Goal: Information Seeking & Learning: Learn about a topic

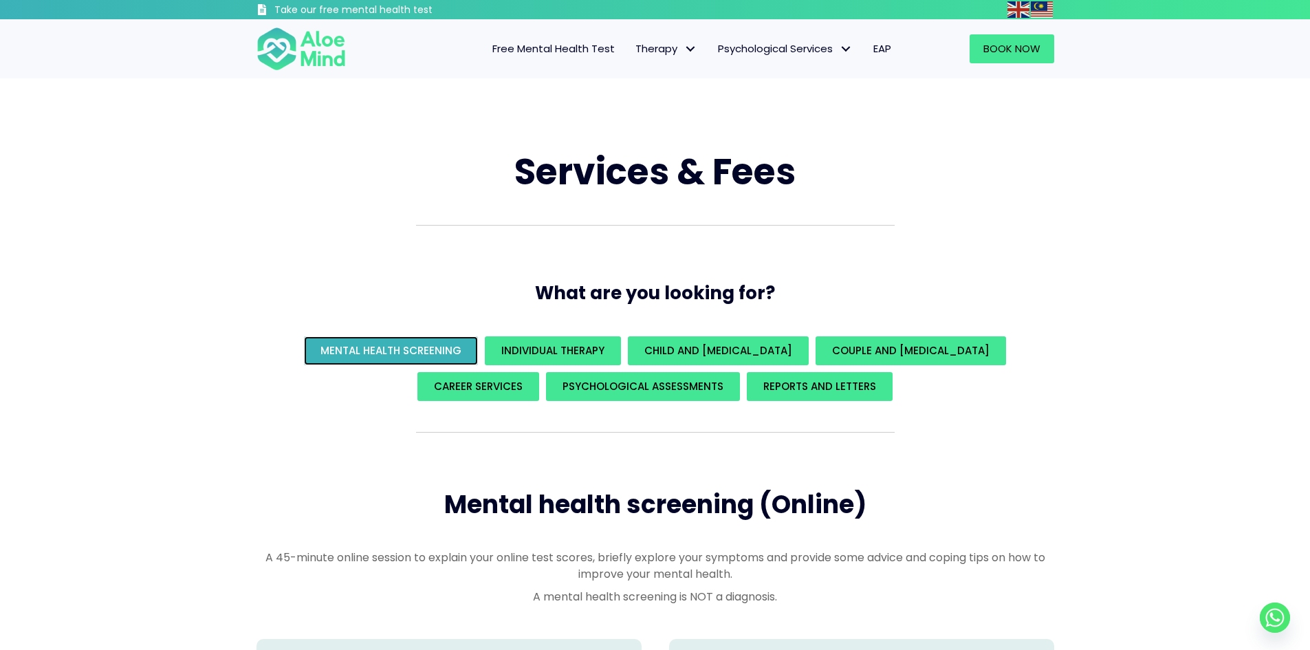
click at [371, 351] on span "Mental Health Screening" at bounding box center [391, 350] width 141 height 14
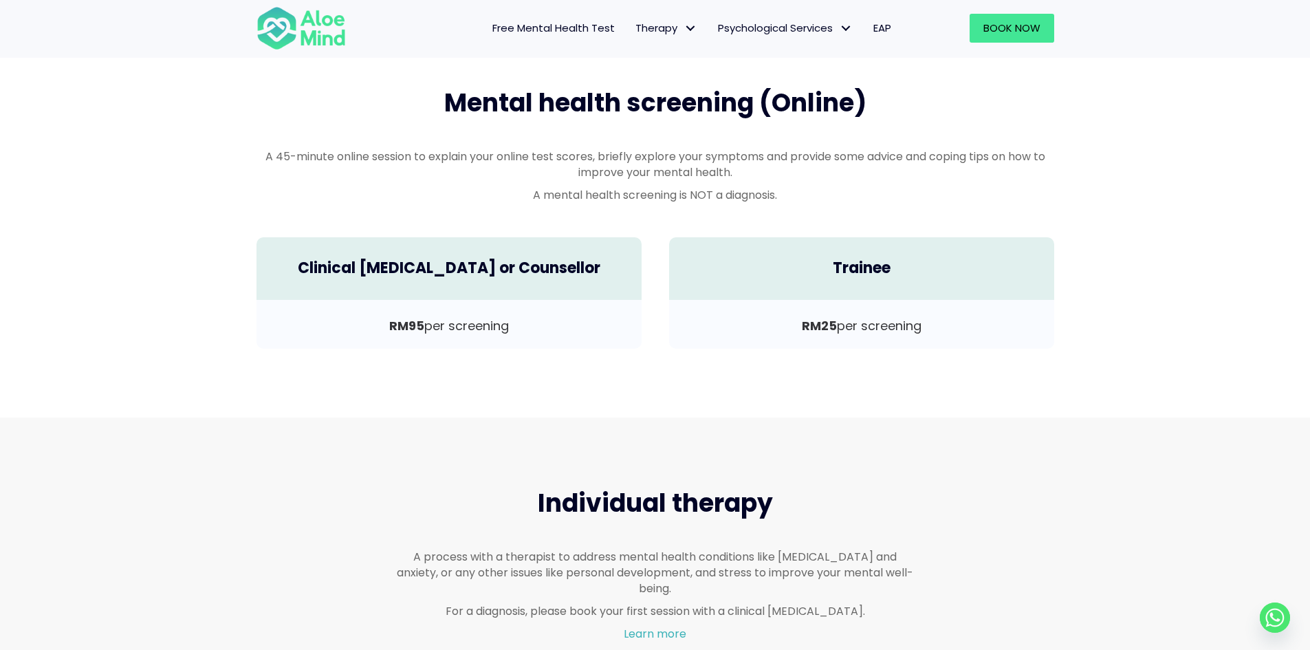
scroll to position [405, 0]
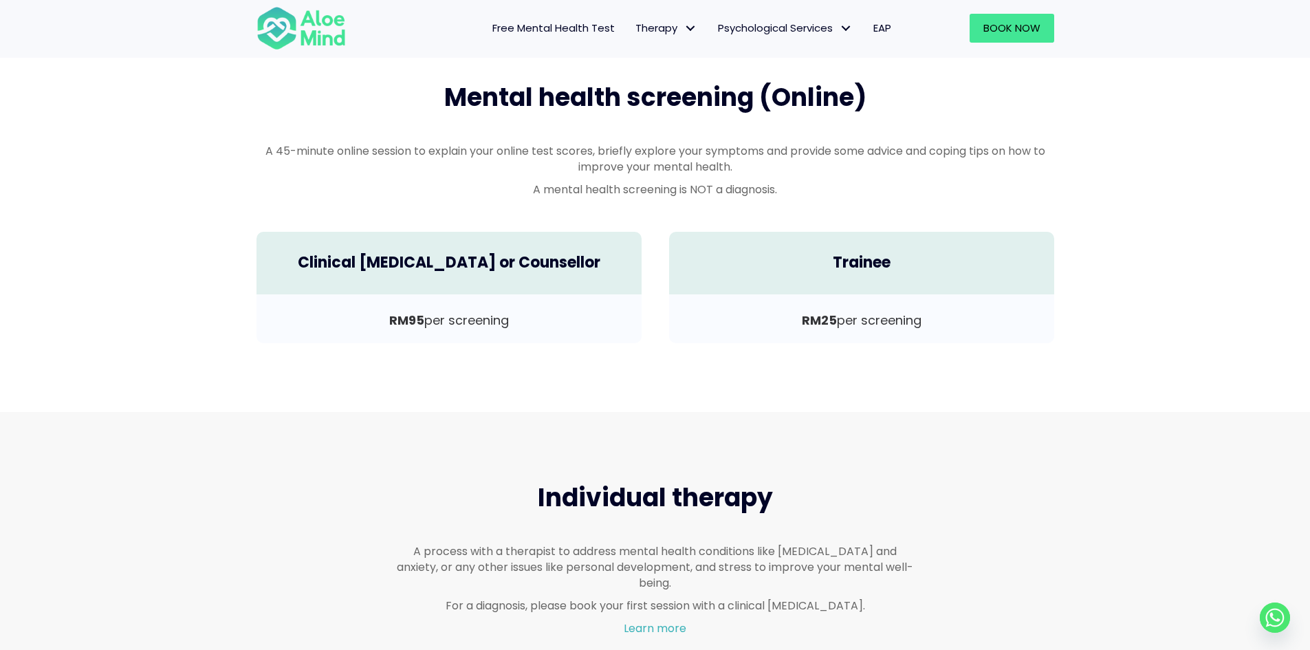
scroll to position [872, 0]
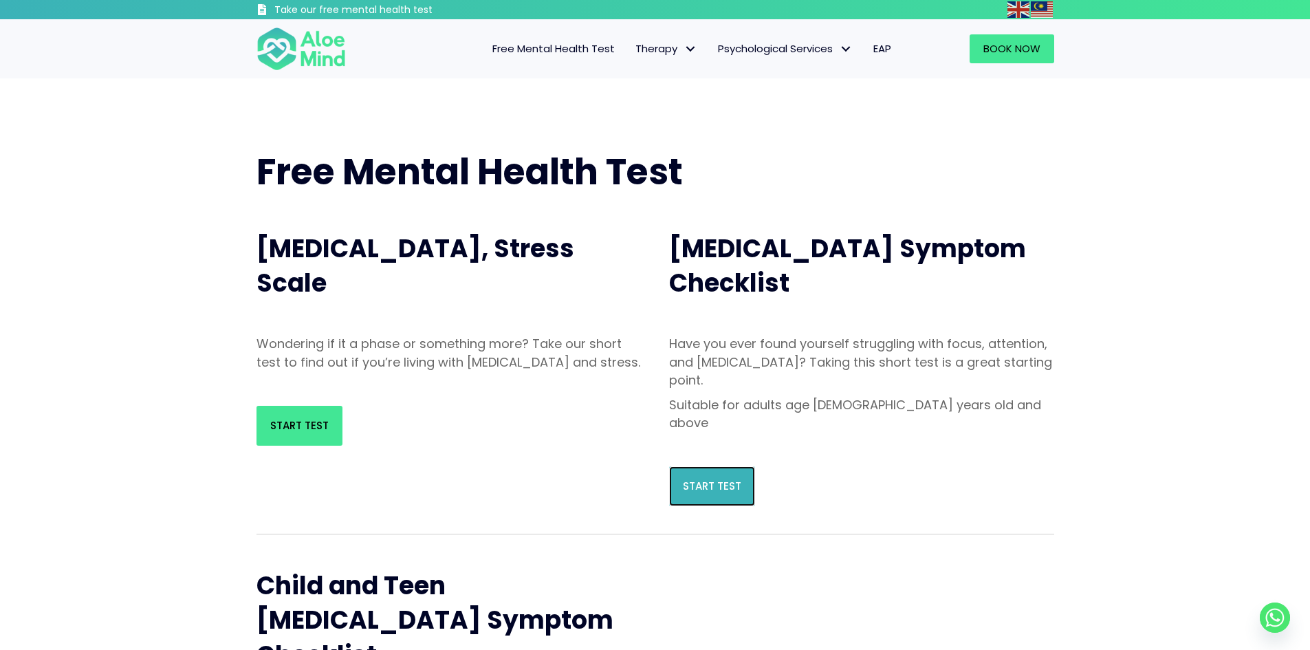
click at [733, 479] on span "Start Test" at bounding box center [712, 486] width 58 height 14
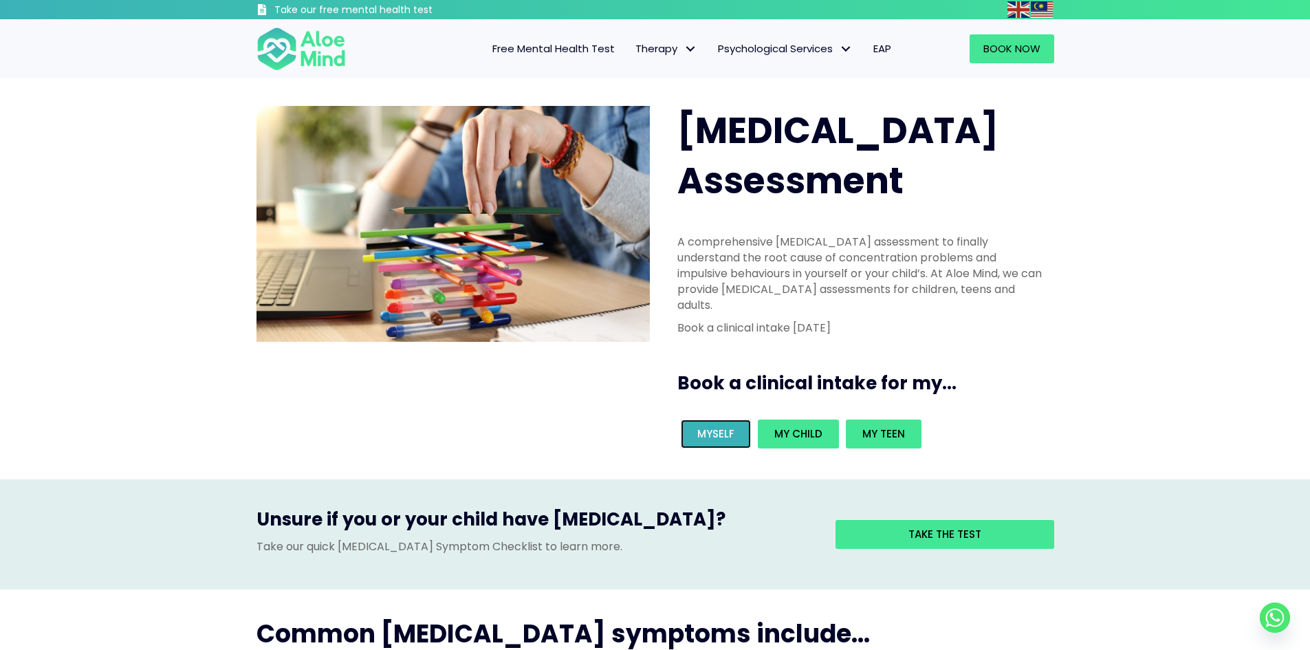
click at [708, 426] on span "Myself" at bounding box center [715, 433] width 37 height 14
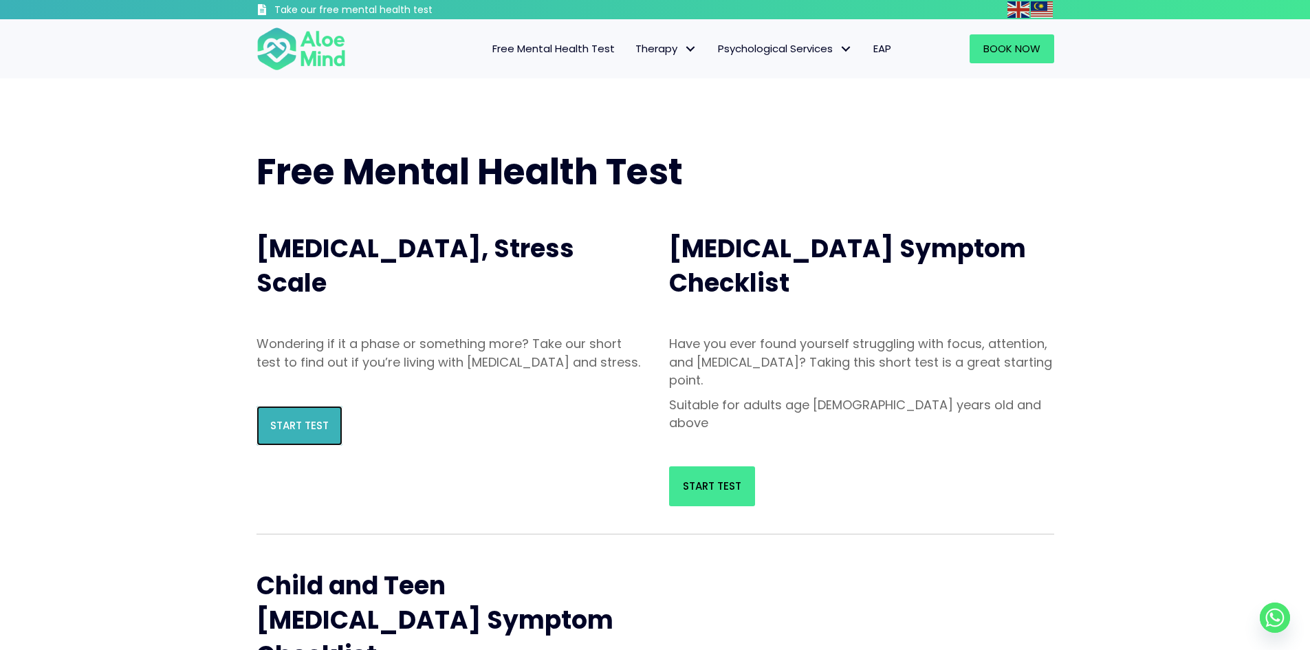
click at [289, 433] on span "Start Test" at bounding box center [299, 425] width 58 height 14
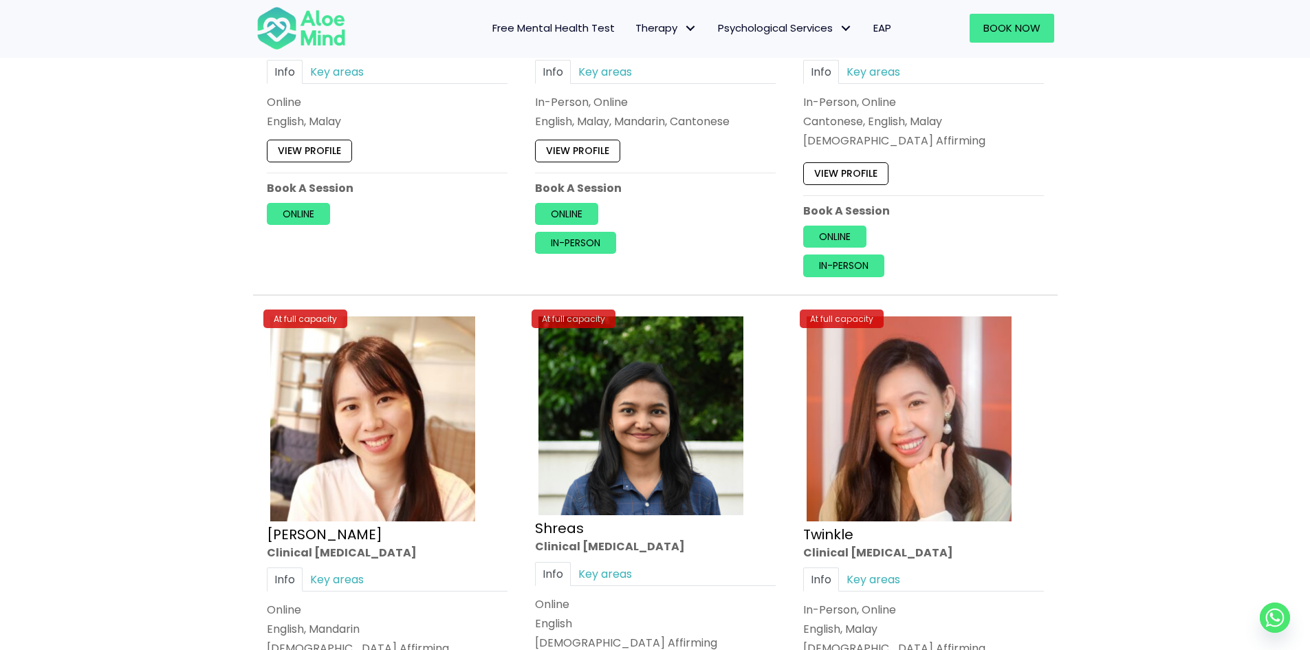
scroll to position [5090, 0]
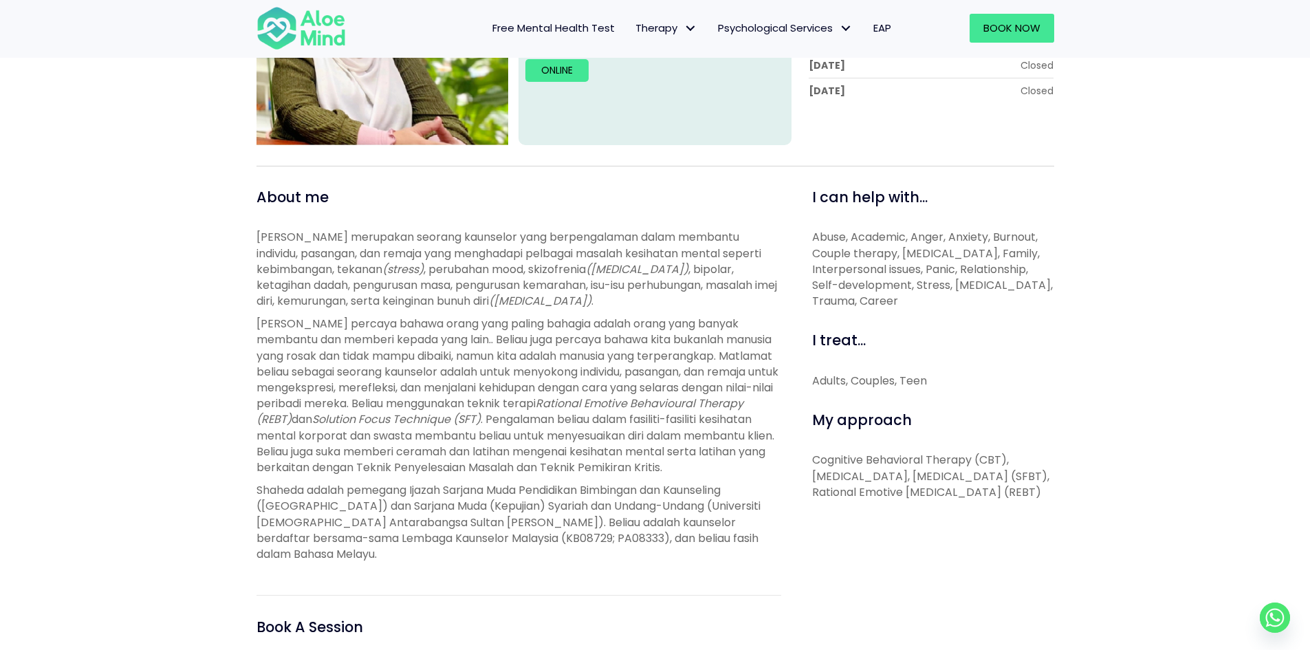
scroll to position [481, 0]
